Goal: Task Accomplishment & Management: Manage account settings

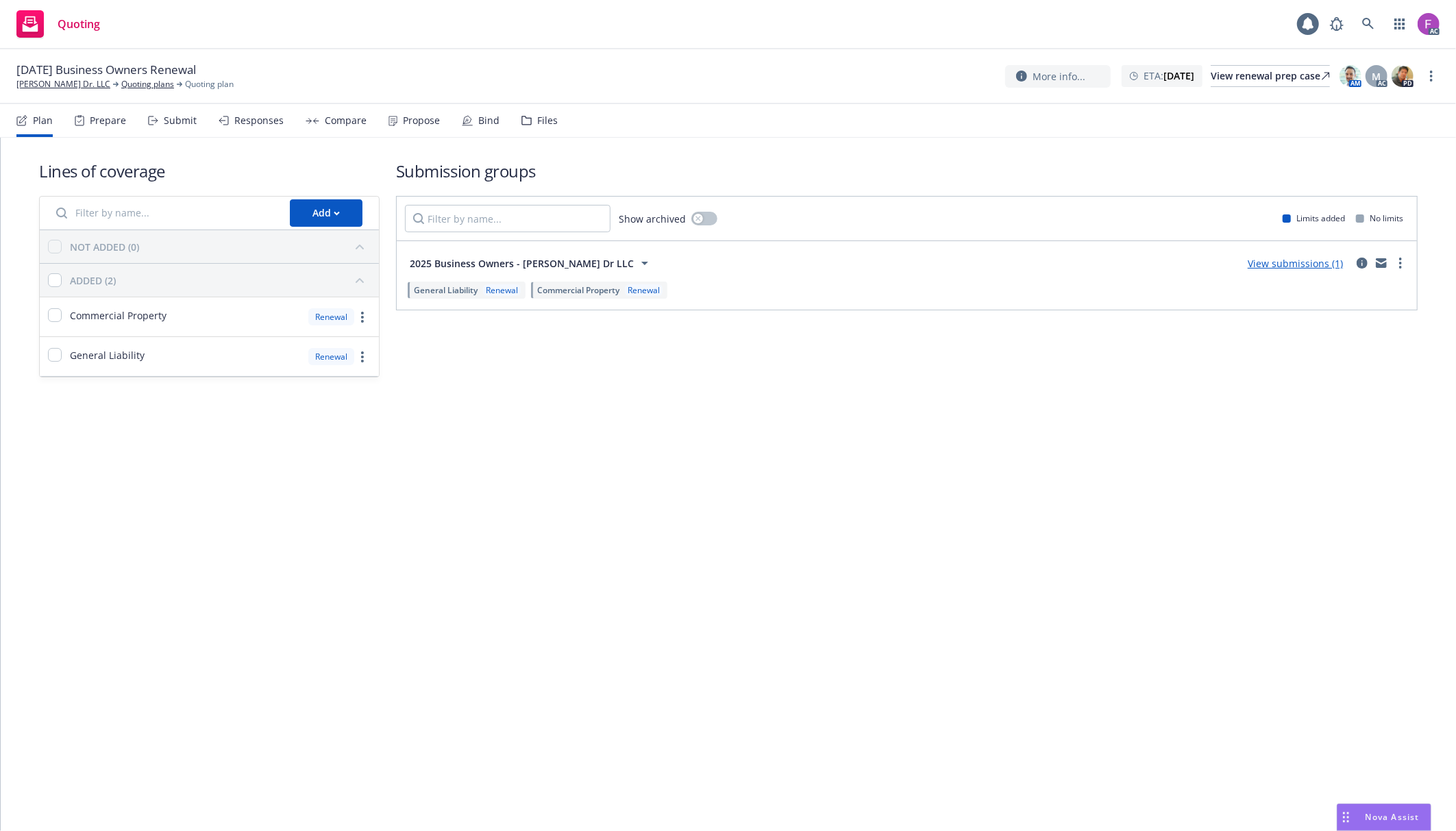
click at [537, 119] on div "Files" at bounding box center [547, 120] width 20 height 11
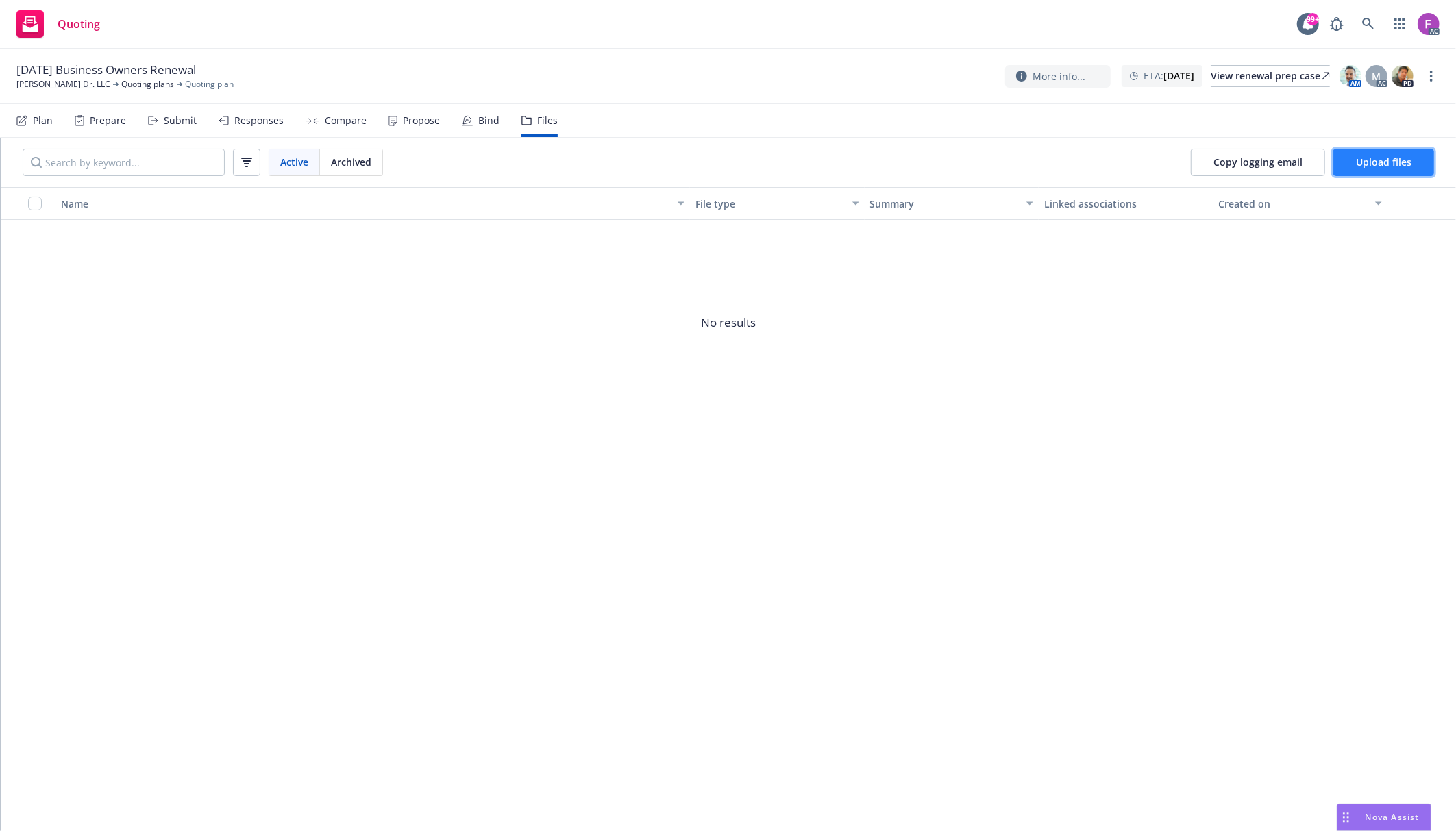
click at [1389, 151] on button "Upload files" at bounding box center [1383, 162] width 101 height 28
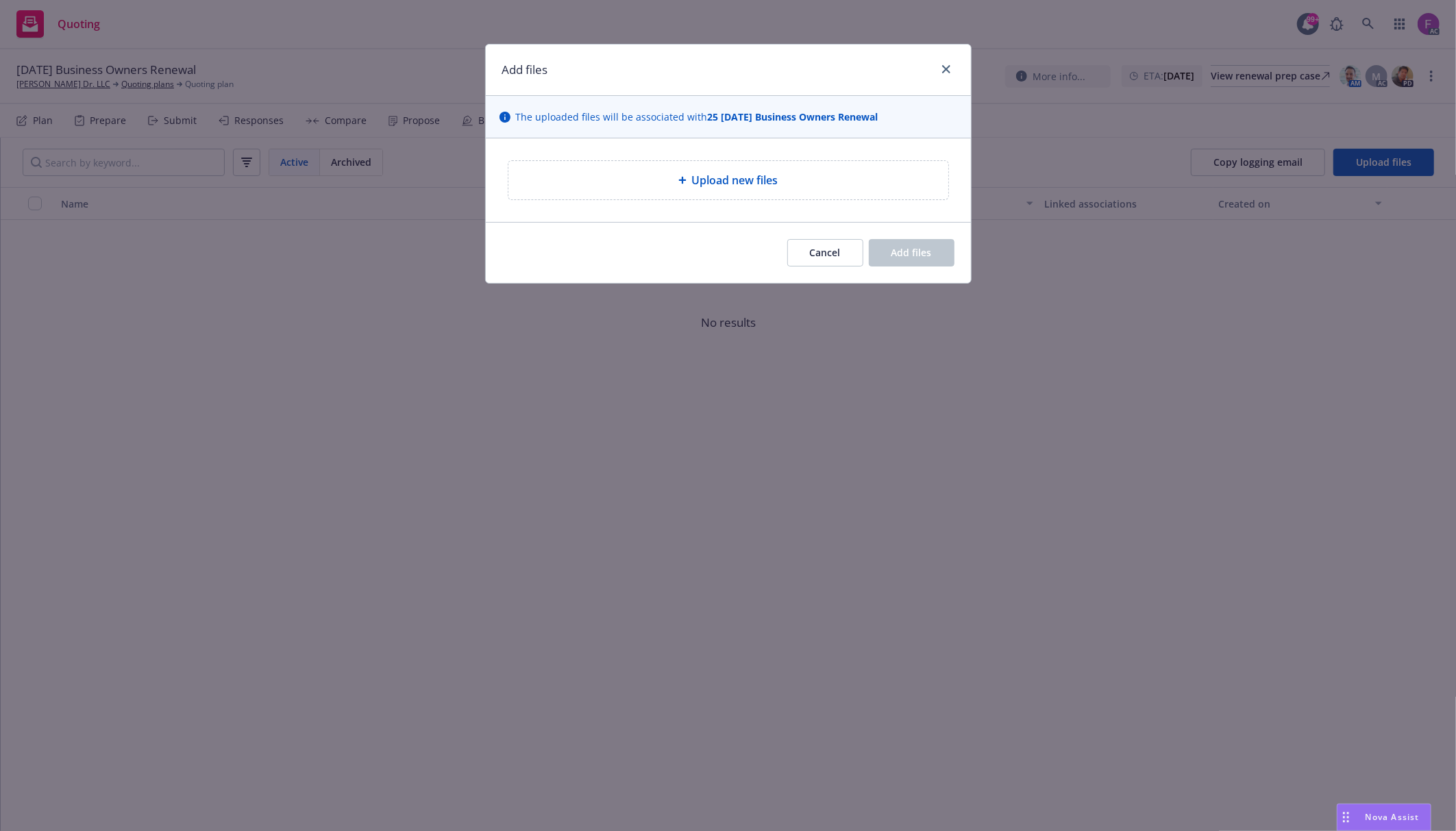
click at [678, 184] on icon at bounding box center [682, 180] width 8 height 8
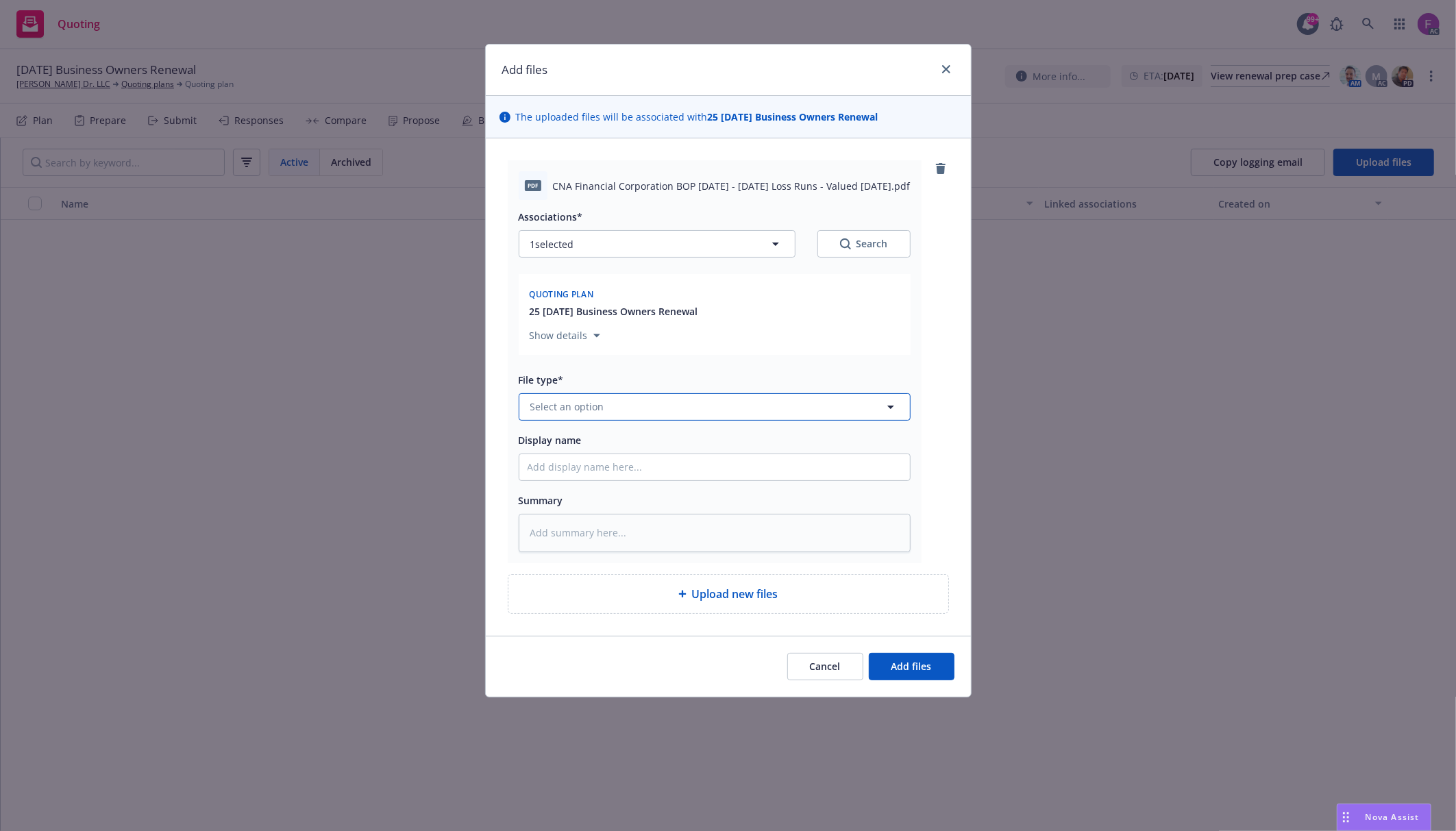
click at [565, 407] on span "Select an option" at bounding box center [567, 406] width 74 height 14
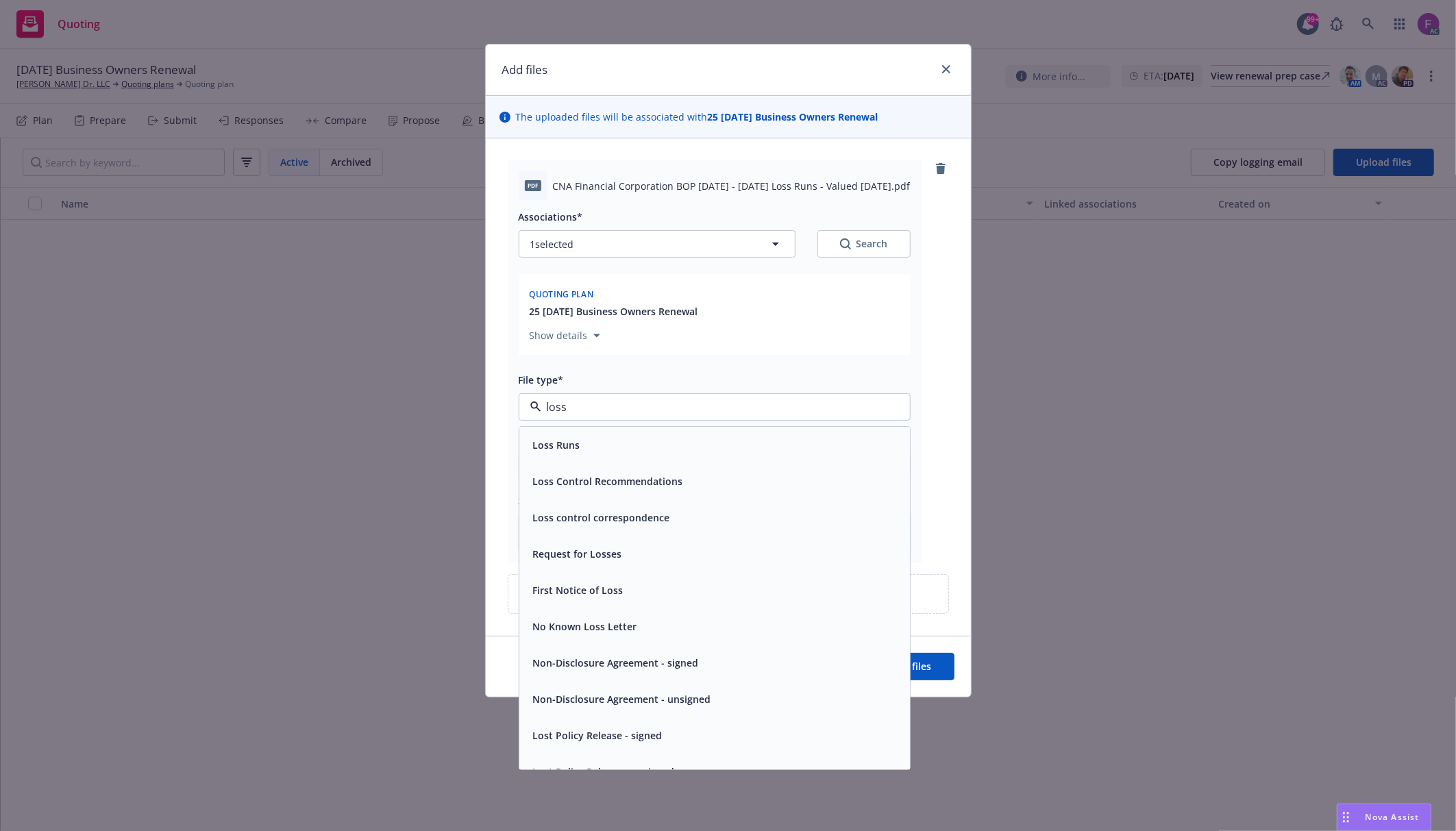
paste input "Loss Run"
type input "Loss Run"
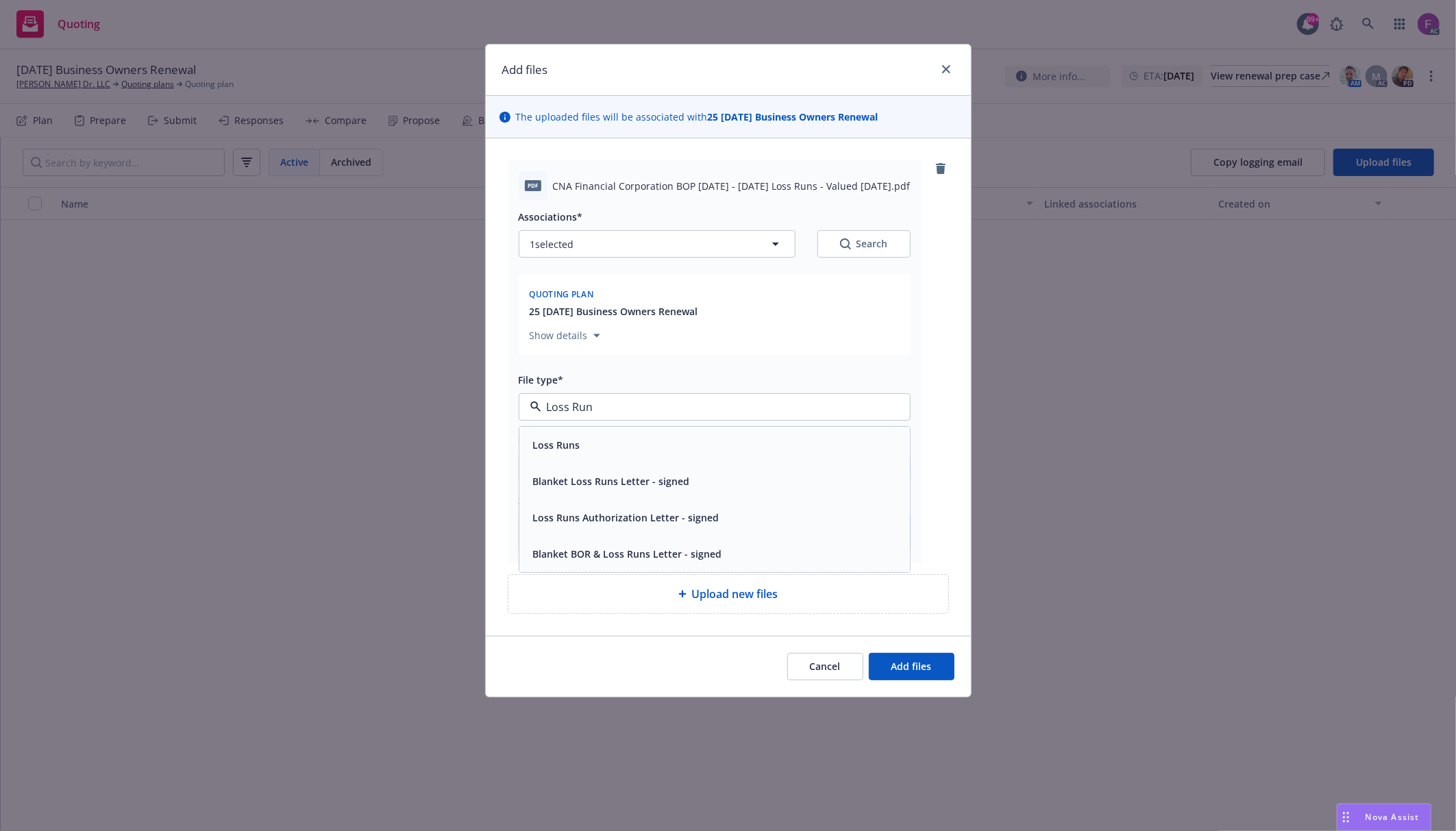
click at [536, 445] on span "Loss Runs" at bounding box center [556, 444] width 47 height 14
click at [637, 255] on button "1 selected" at bounding box center [657, 244] width 277 height 28
type textarea "x"
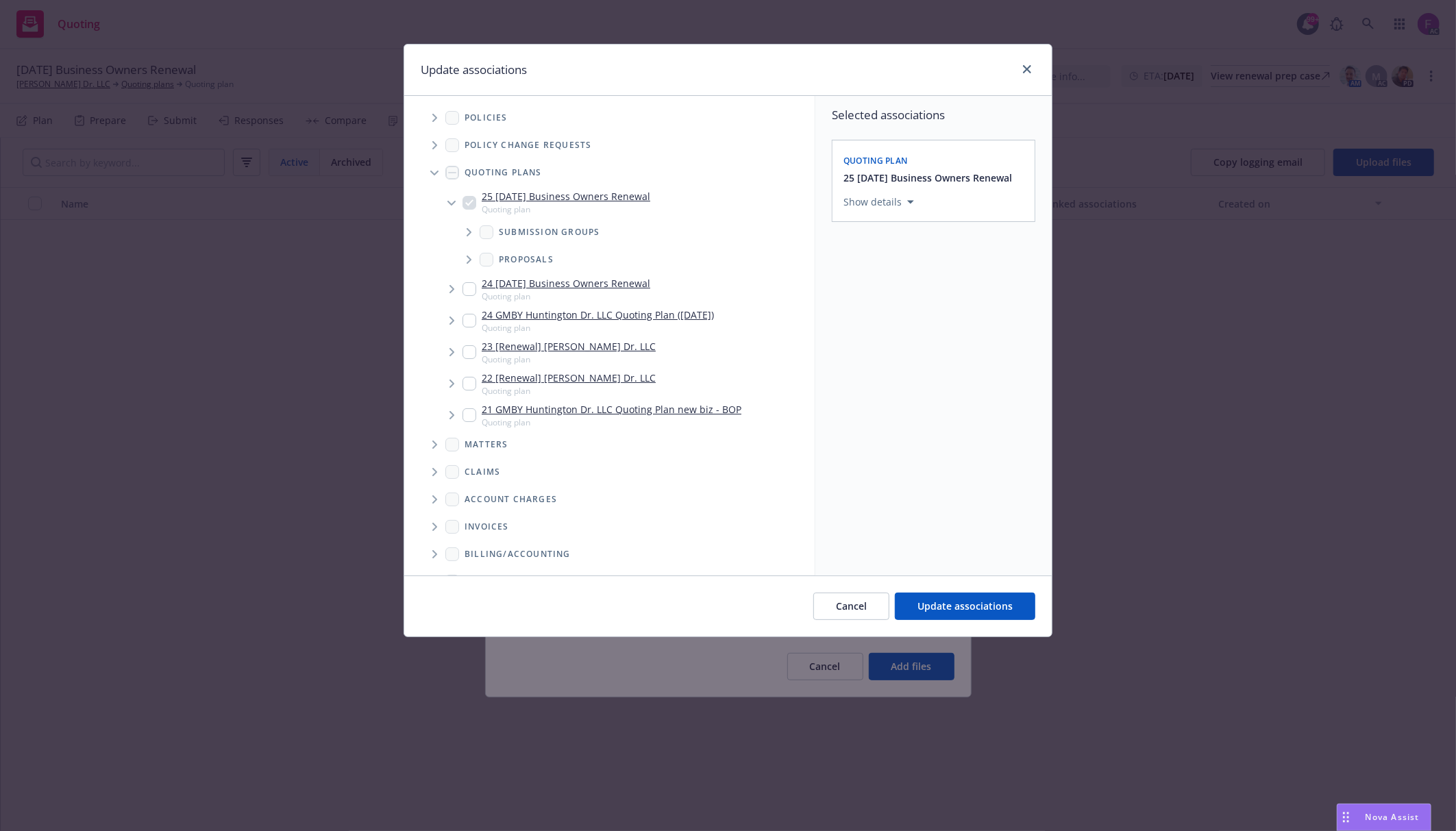
click at [438, 114] on span "Tree Example" at bounding box center [434, 117] width 22 height 22
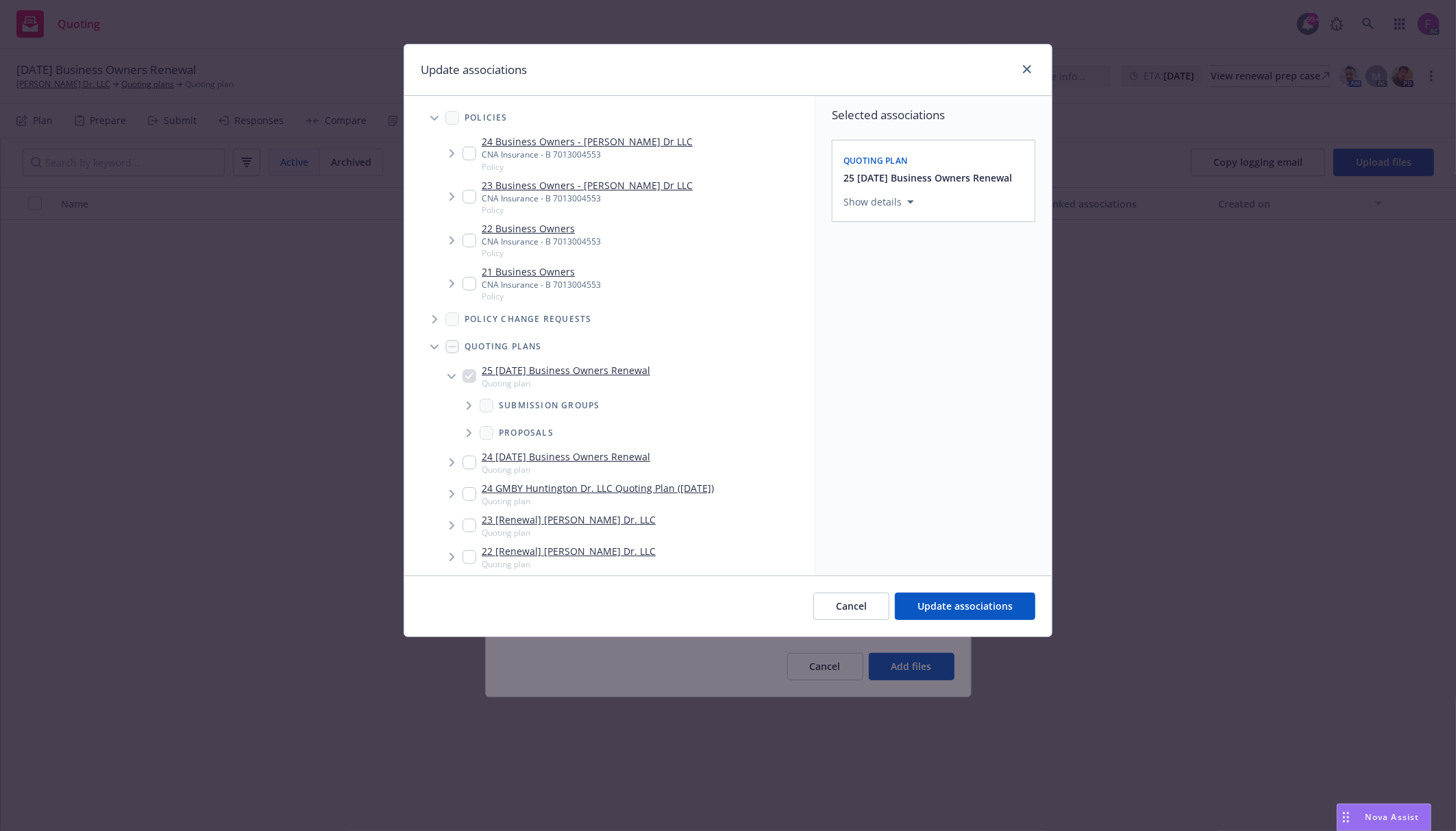
click at [467, 156] on input "Tree Example" at bounding box center [469, 153] width 14 height 14
checkbox input "true"
click at [469, 197] on input "Tree Example" at bounding box center [469, 197] width 14 height 14
checkbox input "true"
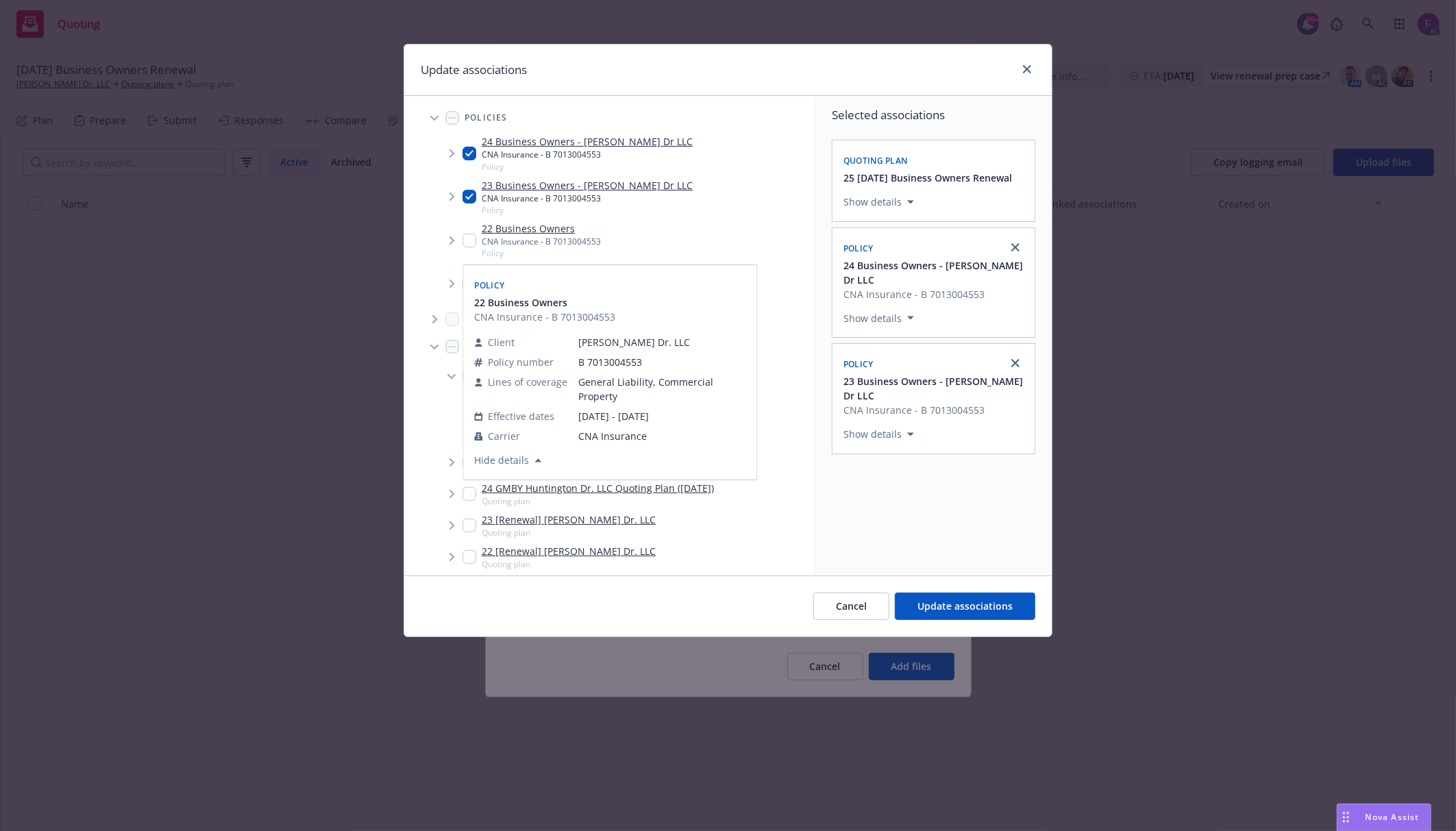
click at [468, 242] on input "Tree Example" at bounding box center [469, 240] width 14 height 14
checkbox input "true"
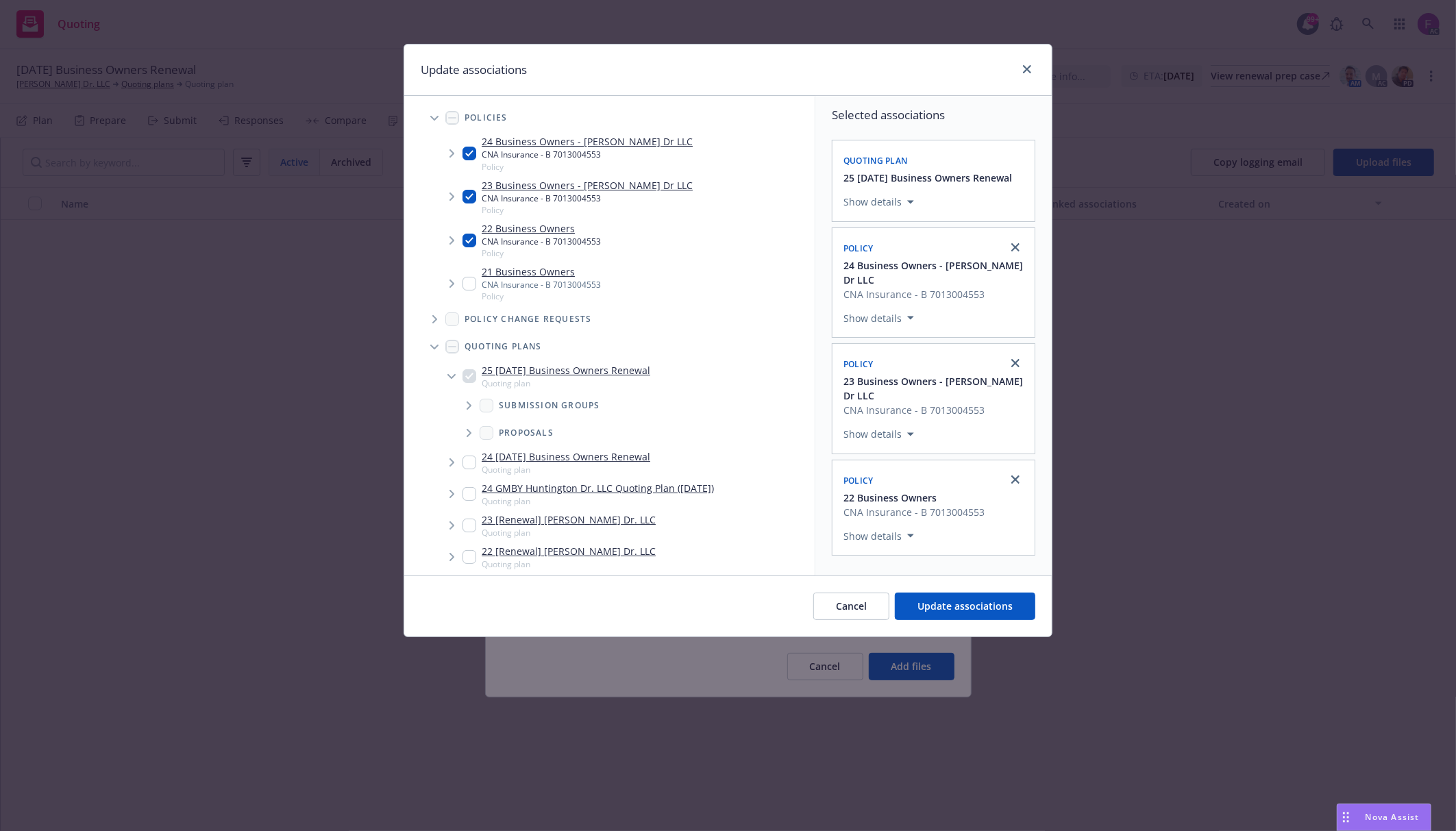
click at [468, 282] on input "Tree Example" at bounding box center [469, 284] width 14 height 14
checkbox input "true"
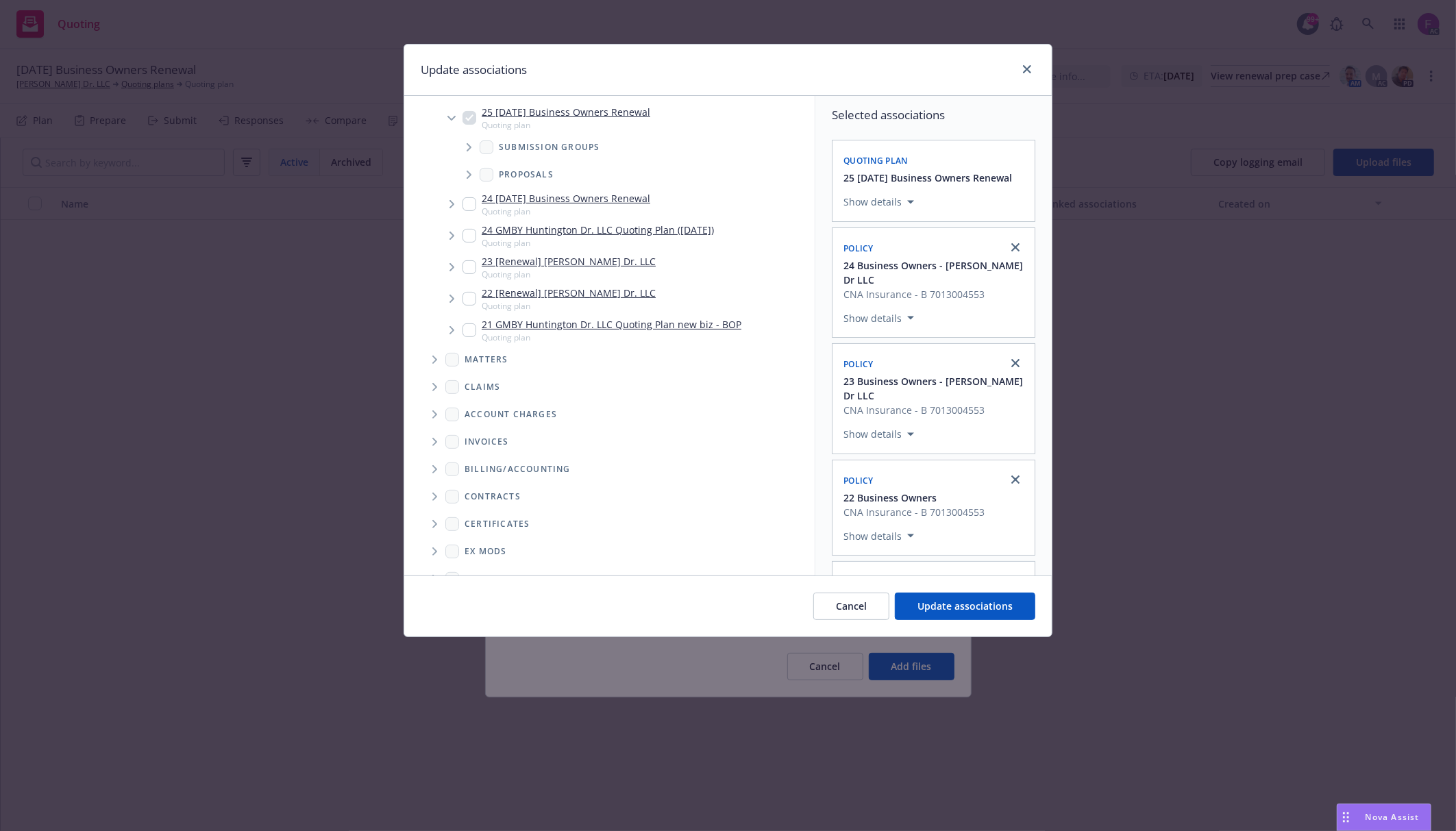
scroll to position [338, 0]
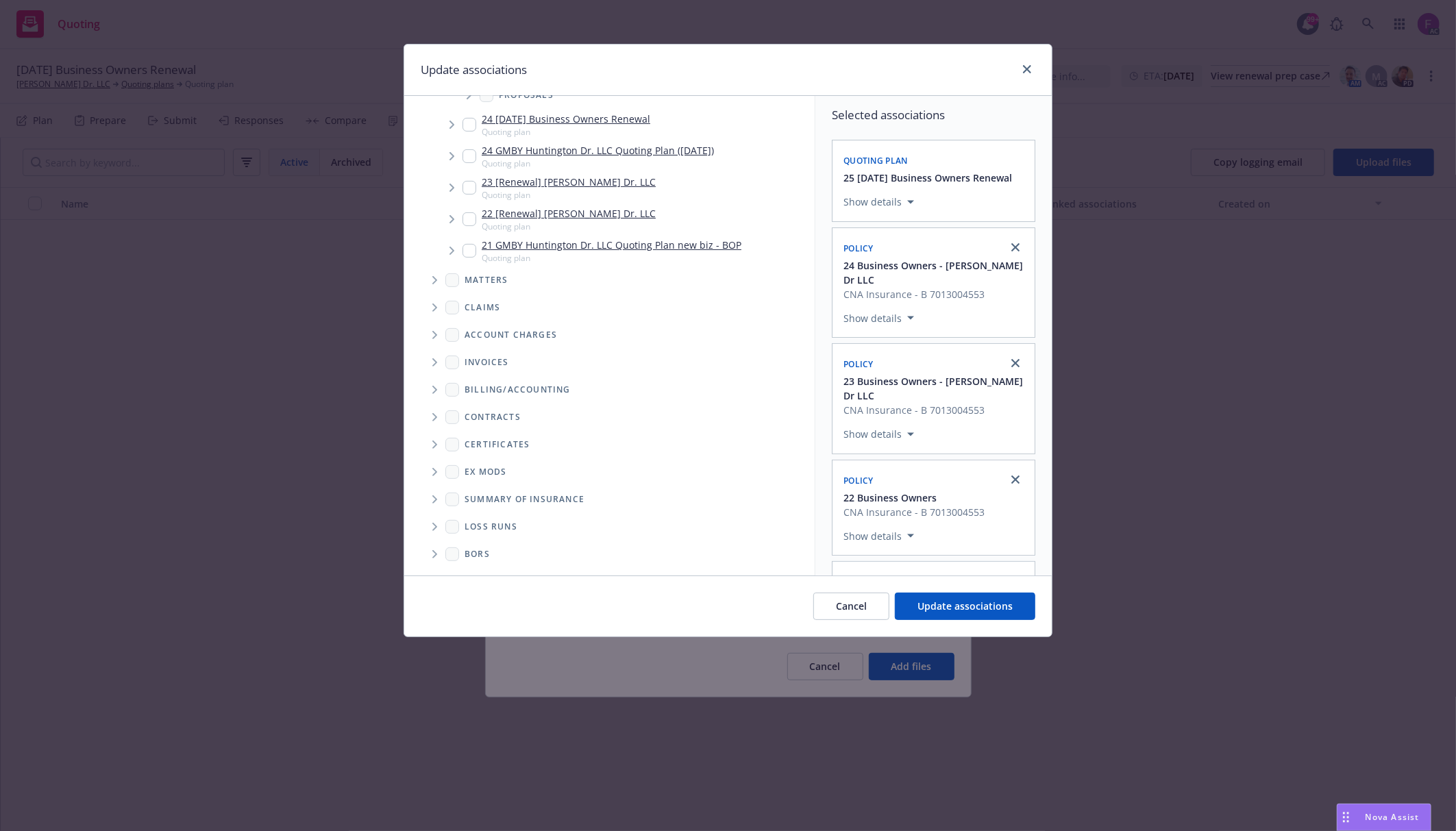
click at [436, 519] on span "Folder Tree Example" at bounding box center [434, 526] width 22 height 22
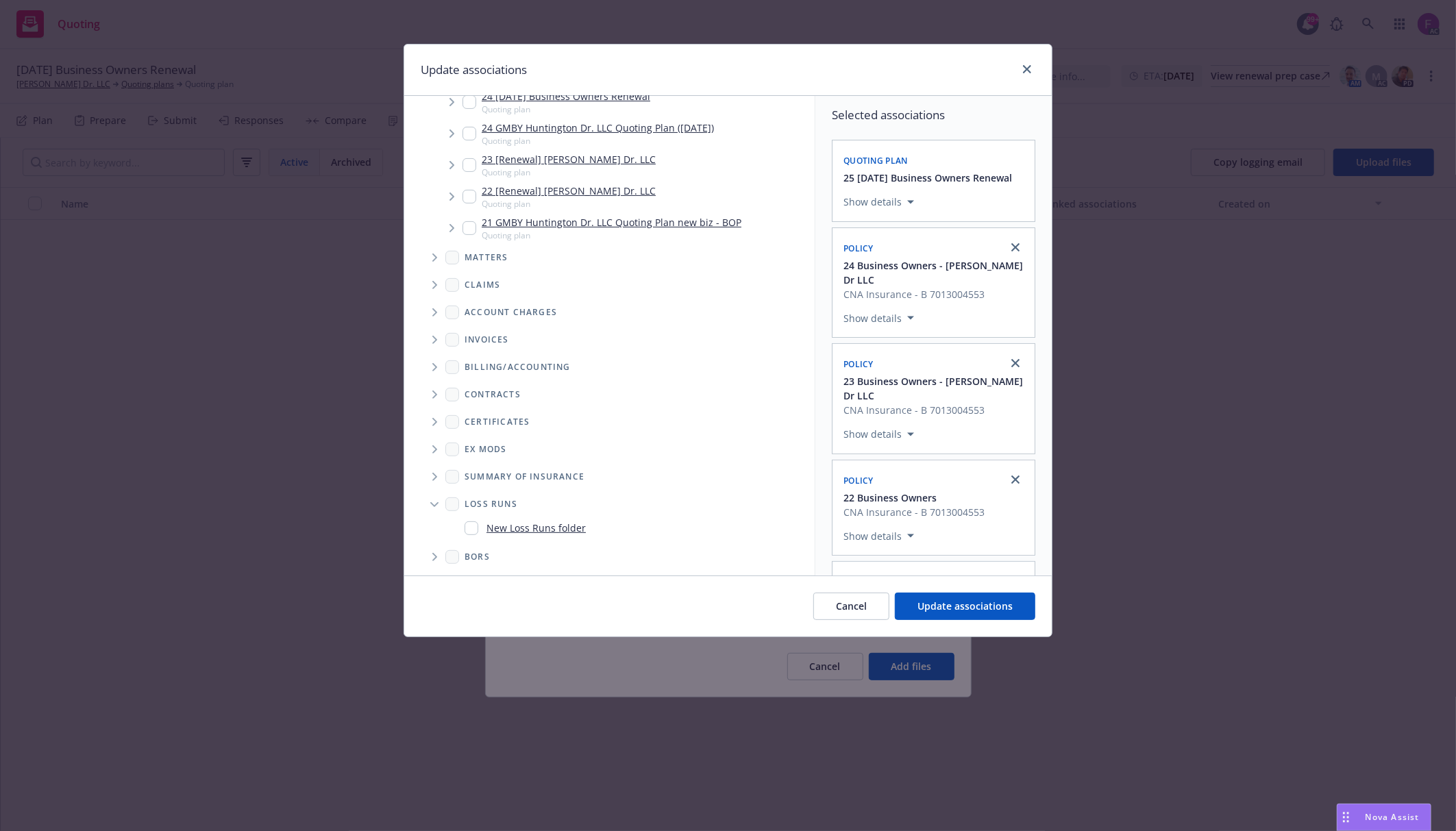
scroll to position [363, 0]
click at [471, 526] on input "Folder Tree Example" at bounding box center [471, 525] width 14 height 14
checkbox input "true"
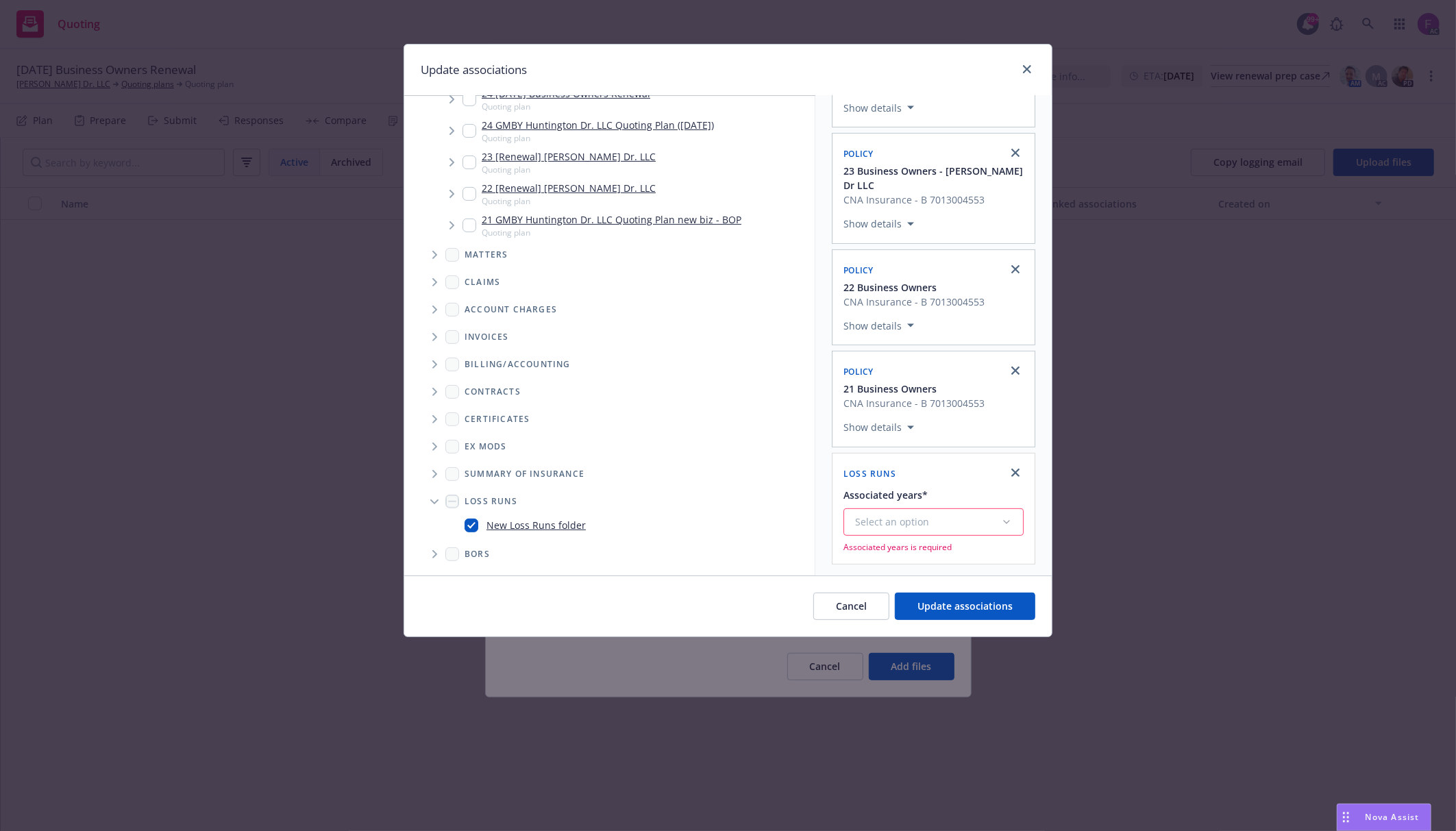
click at [877, 529] on div "Select an option" at bounding box center [928, 522] width 146 height 14
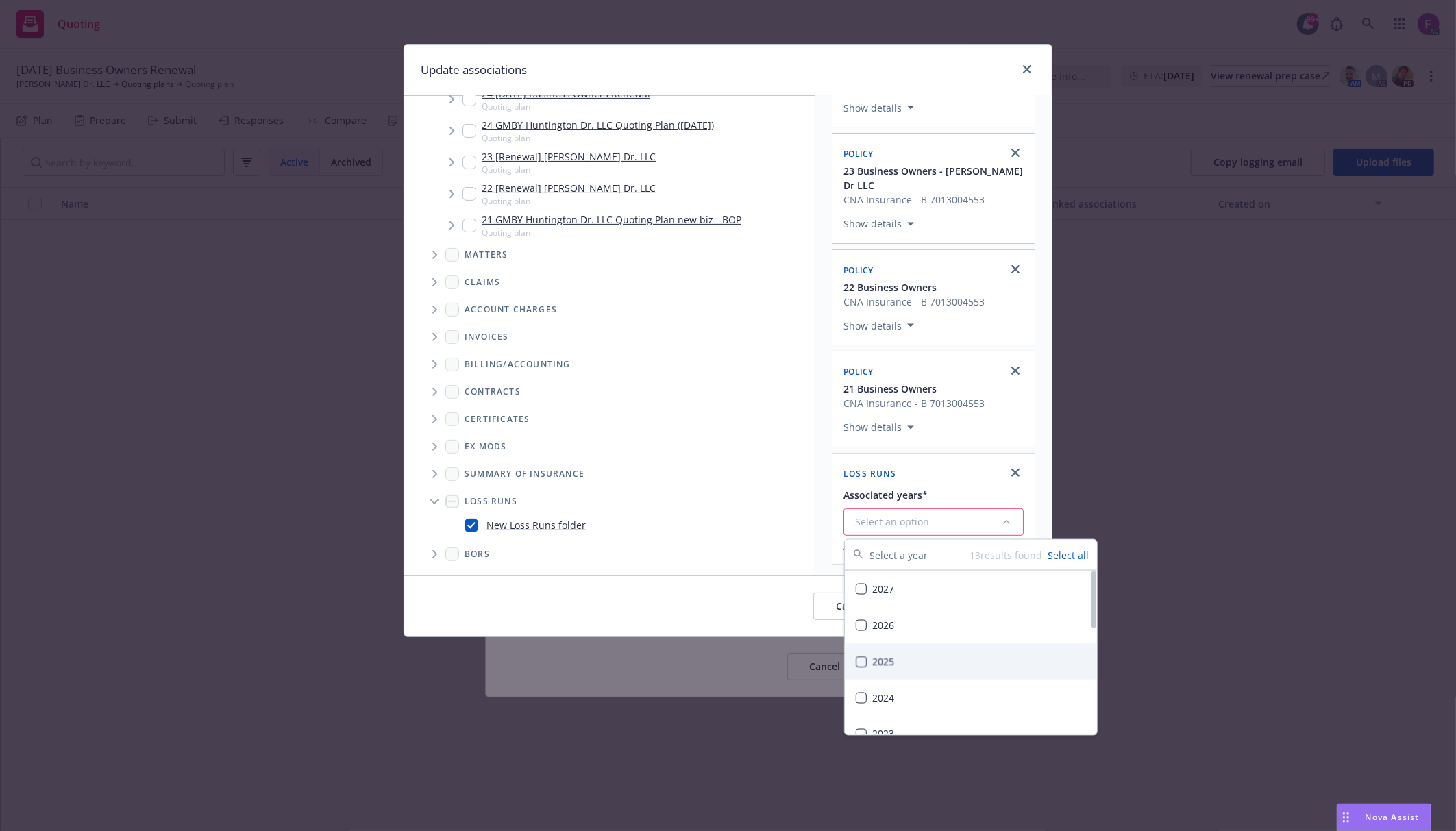
click at [899, 659] on div "2025" at bounding box center [970, 661] width 252 height 36
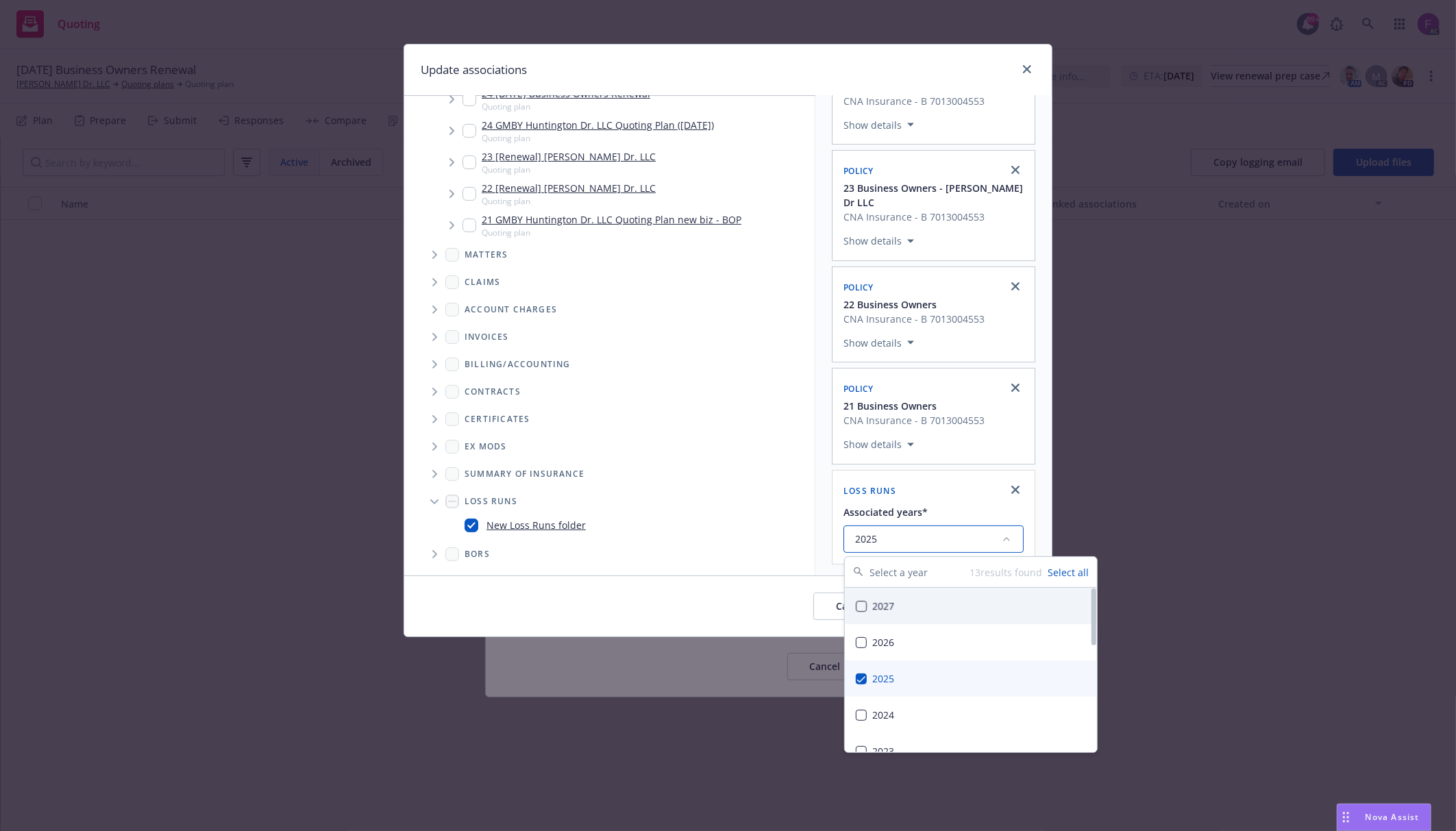
click at [825, 444] on div "Selected associations Quoting plan 25 [DATE] Business Owners Renewal Show detai…" at bounding box center [933, 239] width 236 height 673
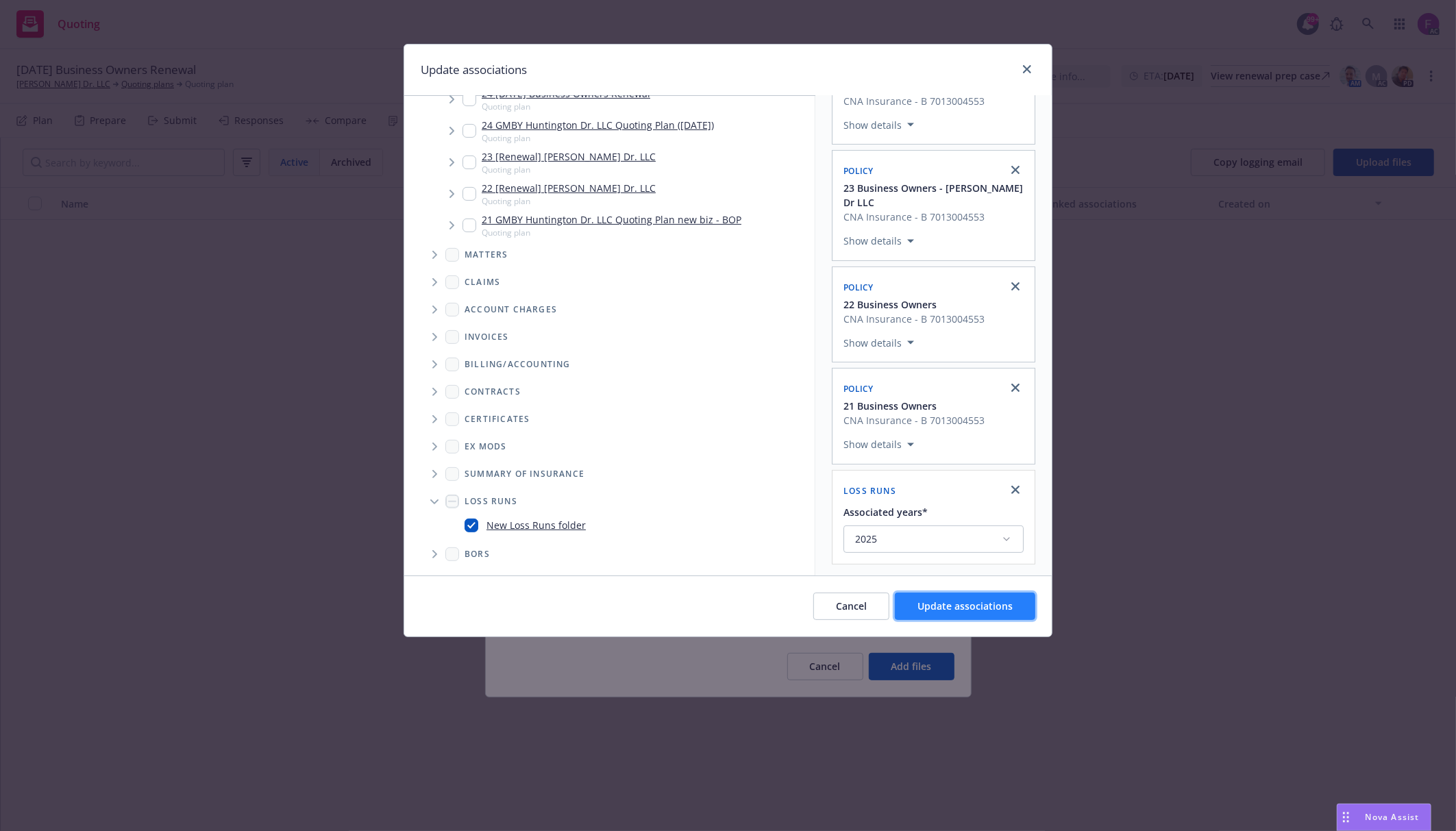
click at [925, 601] on span "Update associations" at bounding box center [964, 606] width 95 height 13
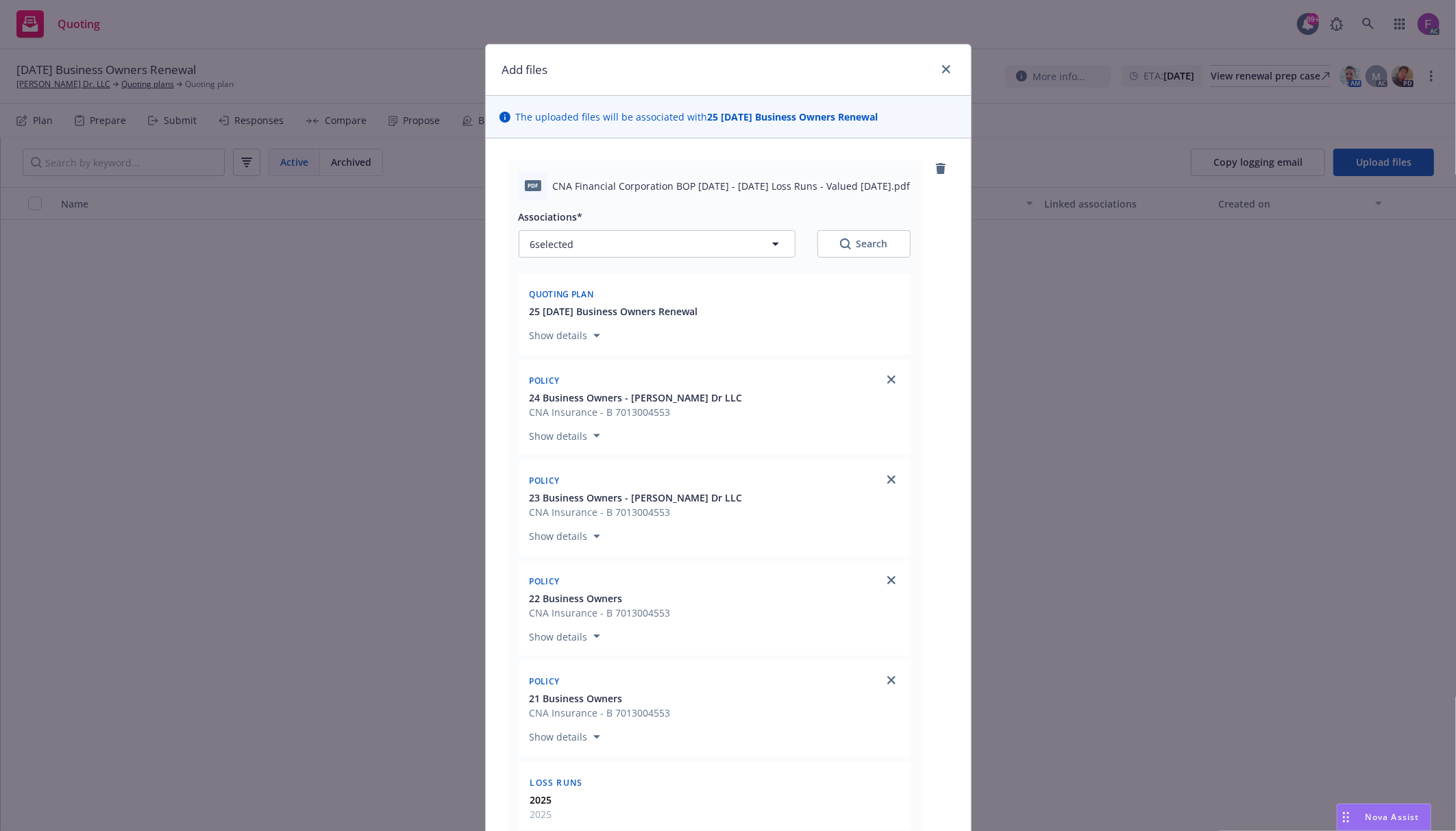
scroll to position [389, 0]
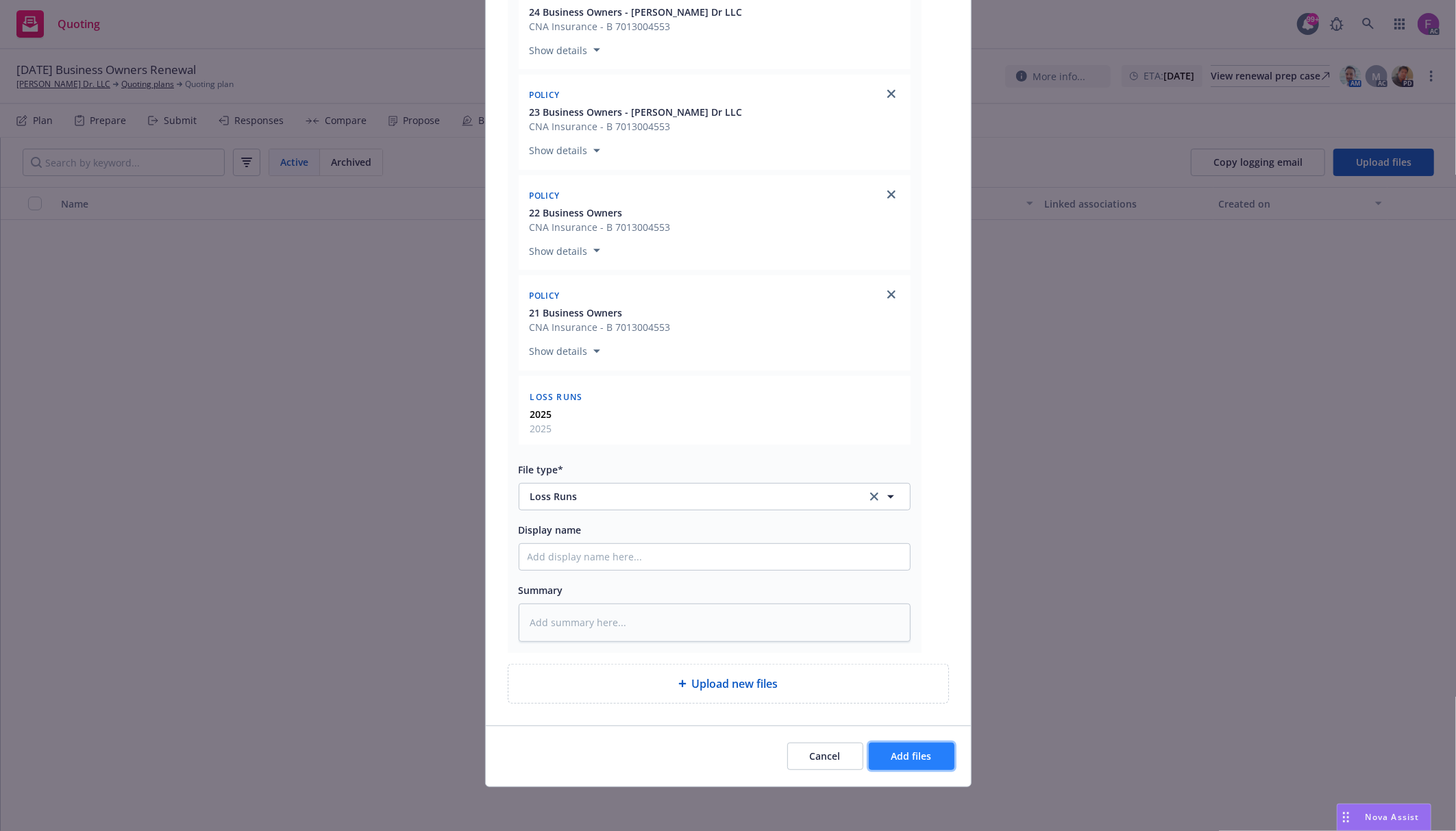
click at [894, 755] on span "Add files" at bounding box center [912, 756] width 41 height 13
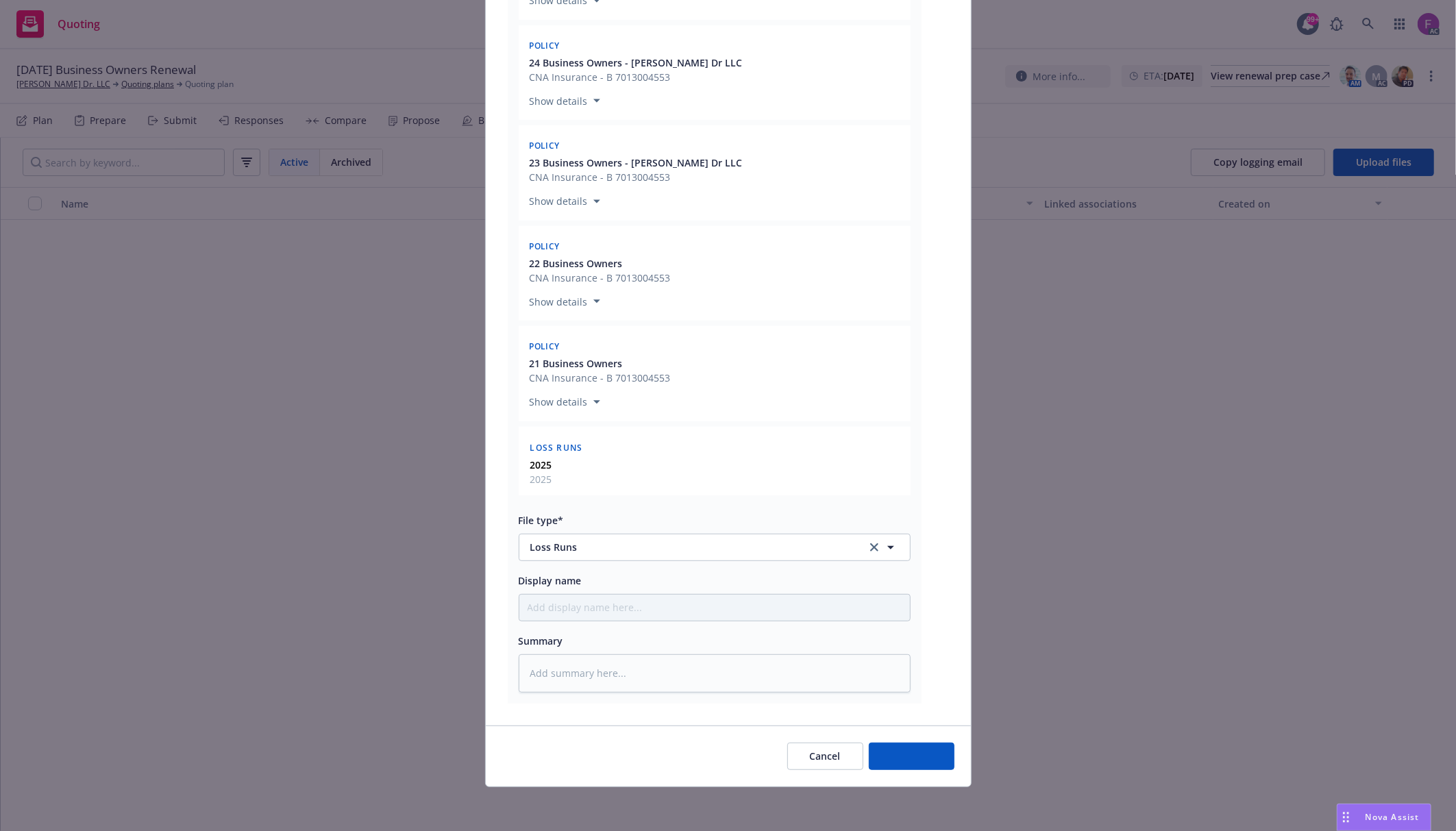
scroll to position [338, 0]
type textarea "x"
